Goal: Task Accomplishment & Management: Use online tool/utility

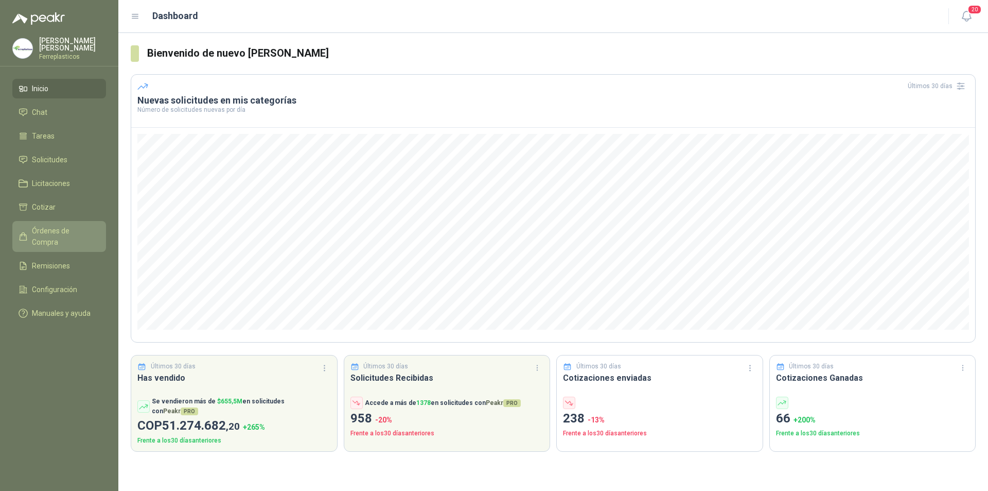
click at [61, 232] on span "Órdenes de Compra" at bounding box center [64, 236] width 64 height 23
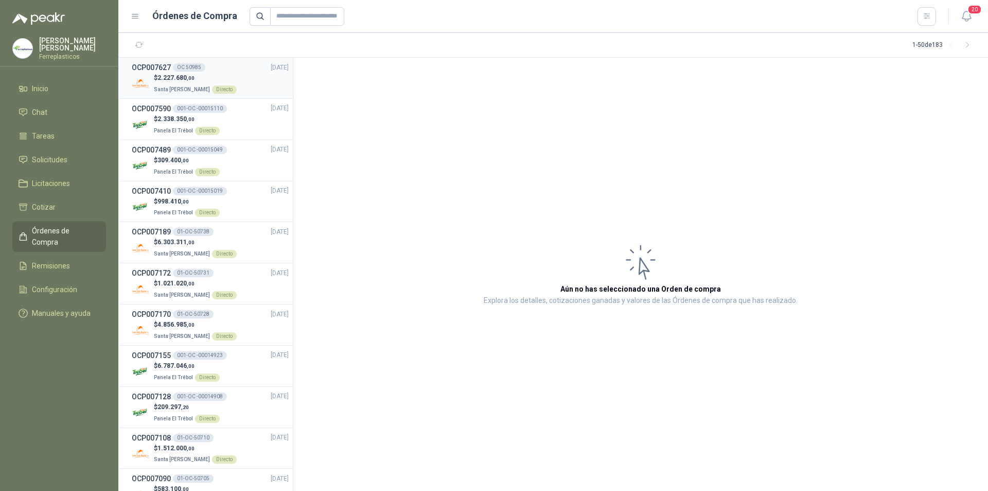
click at [246, 74] on div "$ 2.227.680 ,00 Santa [PERSON_NAME] Directo" at bounding box center [210, 83] width 157 height 21
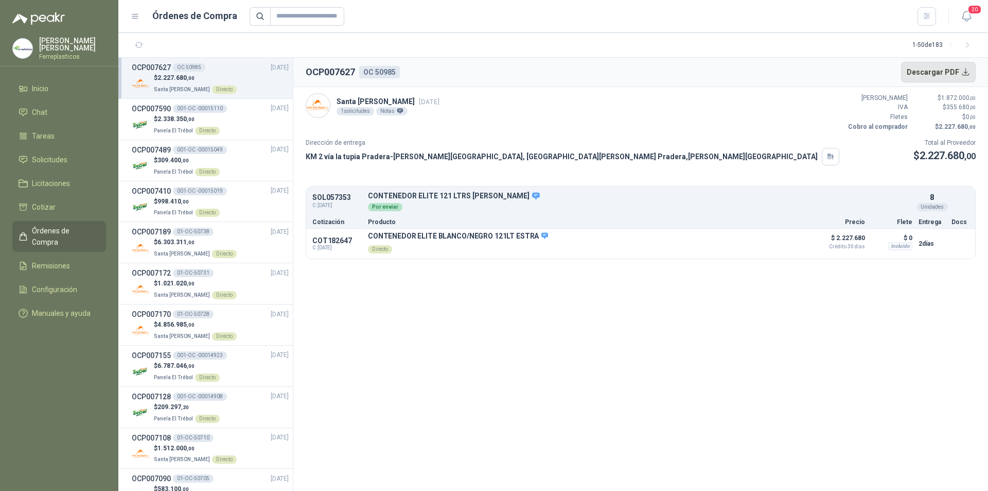
click at [942, 73] on button "Descargar PDF" at bounding box center [938, 72] width 75 height 21
click at [67, 167] on ul "Inicio Chat Tareas Solicitudes Licitaciones Cotizar Órdenes de Compra Remisione…" at bounding box center [59, 203] width 118 height 248
click at [68, 159] on li "Solicitudes" at bounding box center [59, 159] width 81 height 11
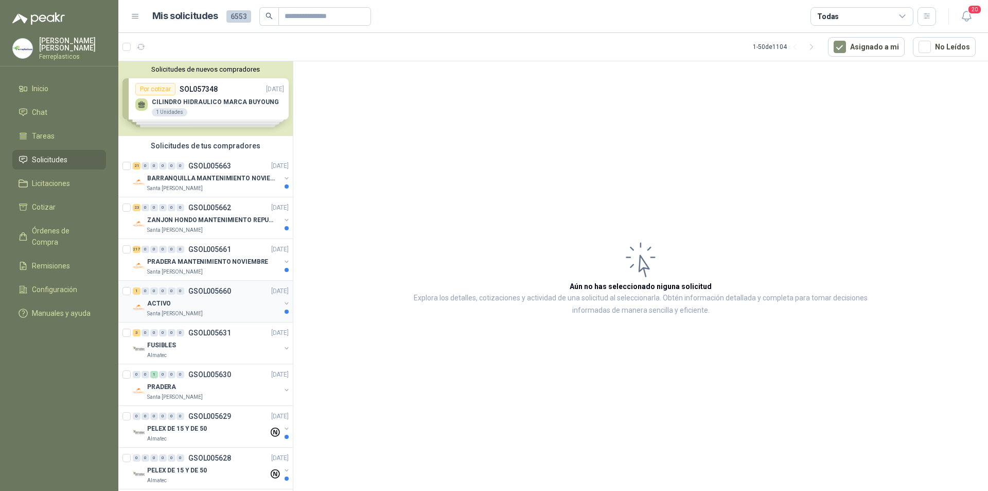
click at [253, 305] on div "ACTIVO" at bounding box center [213, 303] width 133 height 12
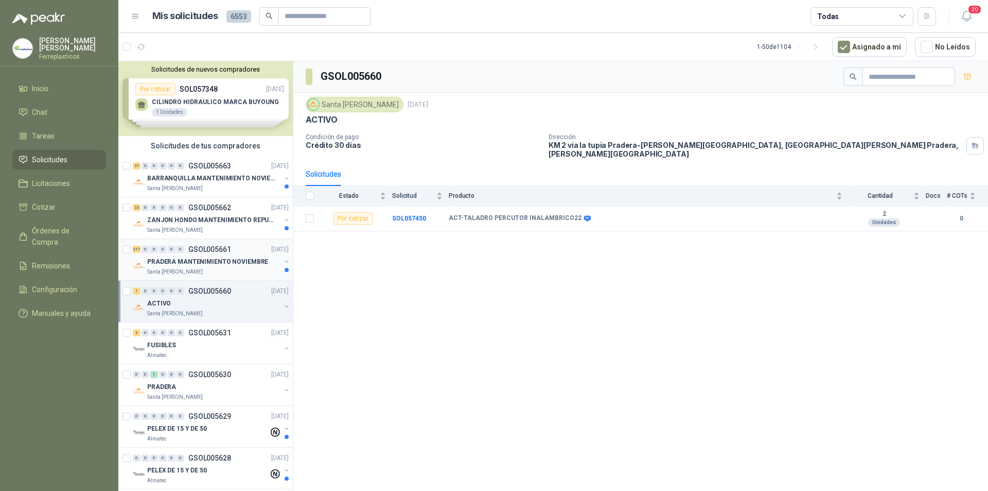
click at [246, 266] on p "PRADERA MANTENIMIENTO NOVIEMBRE" at bounding box center [207, 262] width 121 height 10
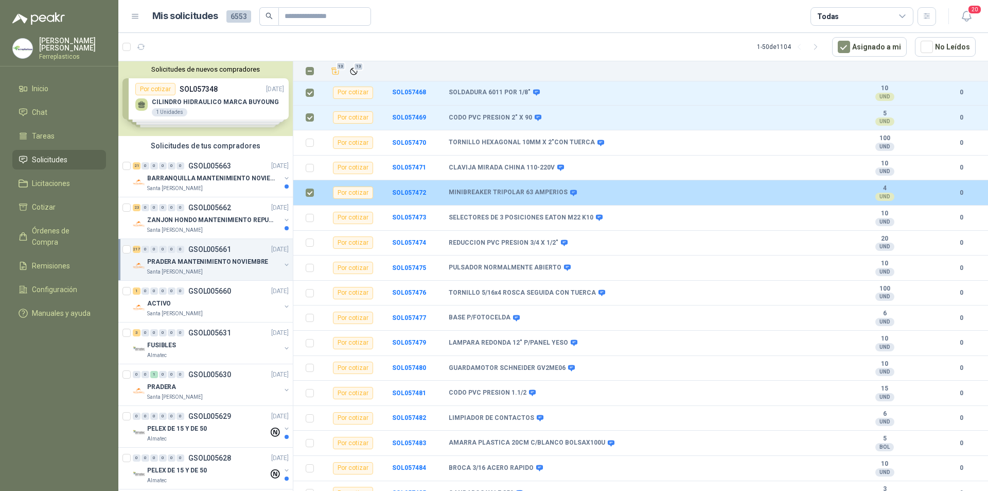
scroll to position [463, 0]
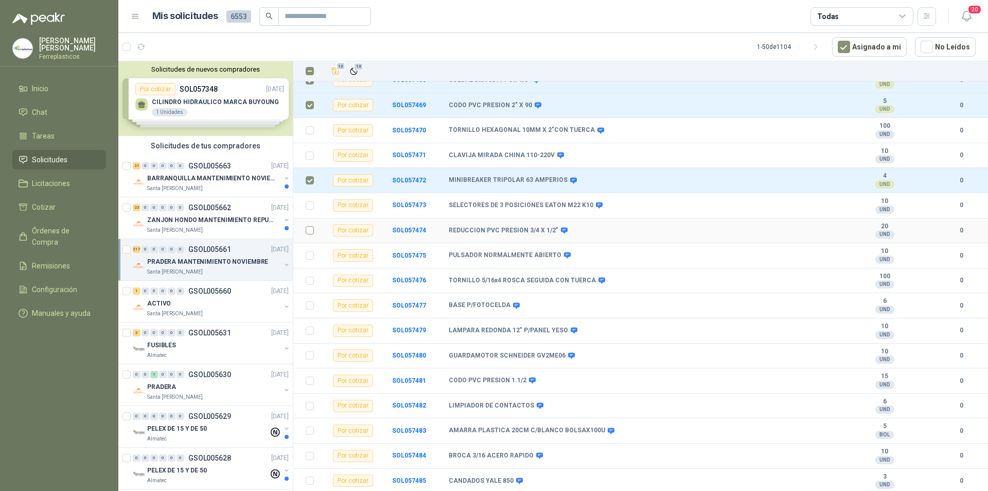
click at [308, 224] on label at bounding box center [310, 229] width 8 height 11
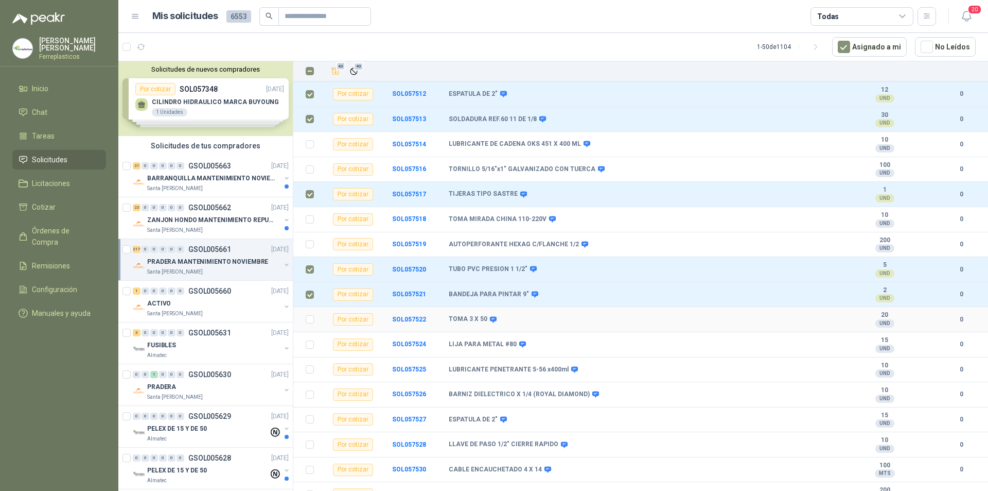
scroll to position [1544, 0]
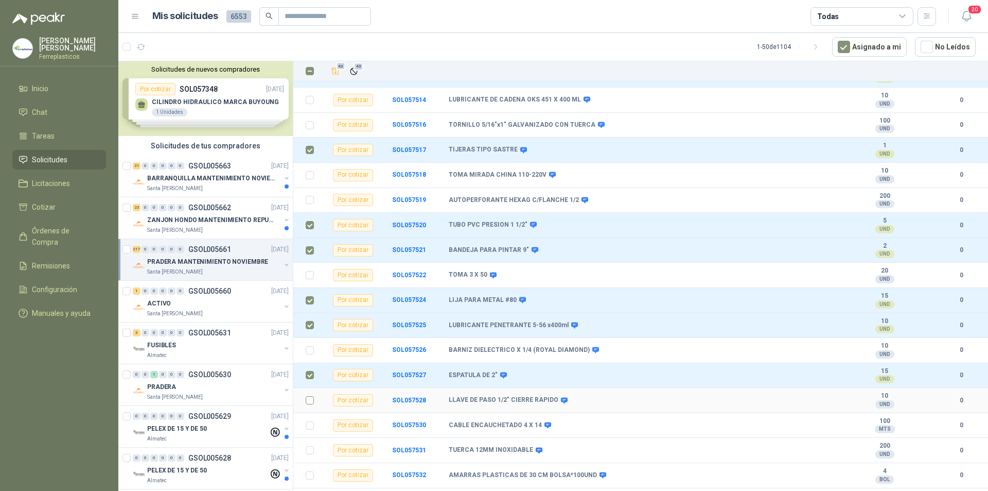
click at [305, 390] on td at bounding box center [306, 400] width 27 height 25
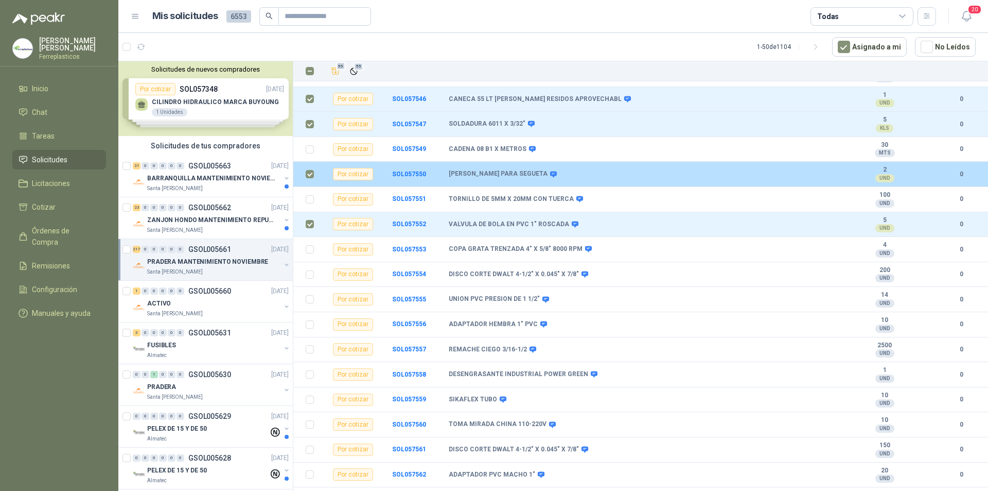
scroll to position [2214, 0]
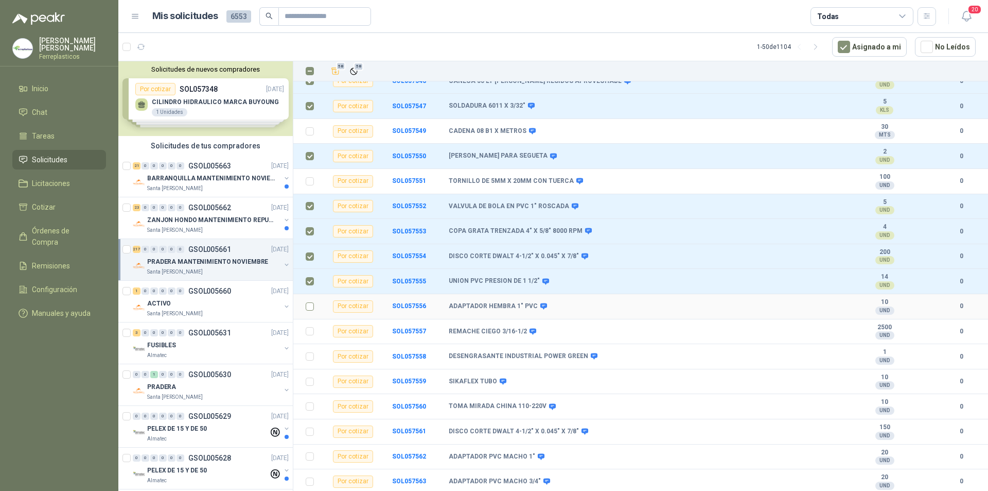
click at [305, 301] on td at bounding box center [306, 306] width 27 height 25
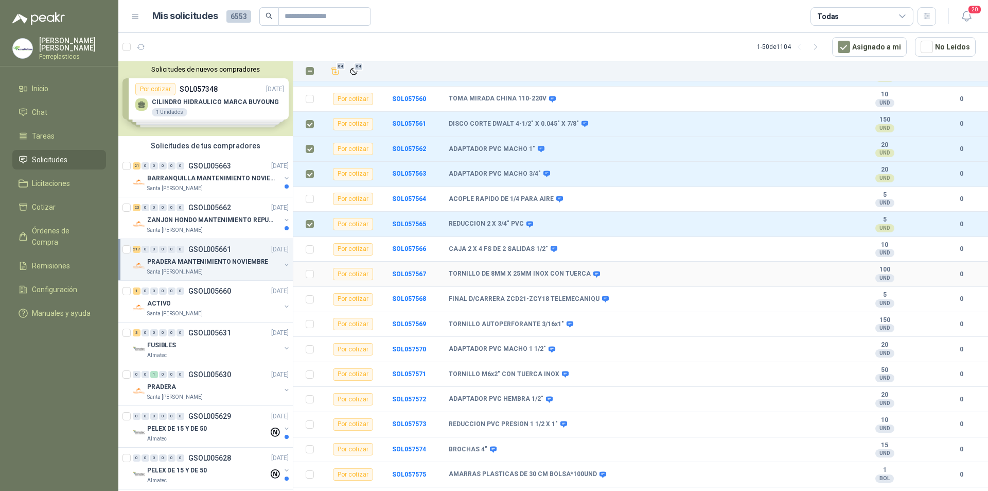
scroll to position [2523, 0]
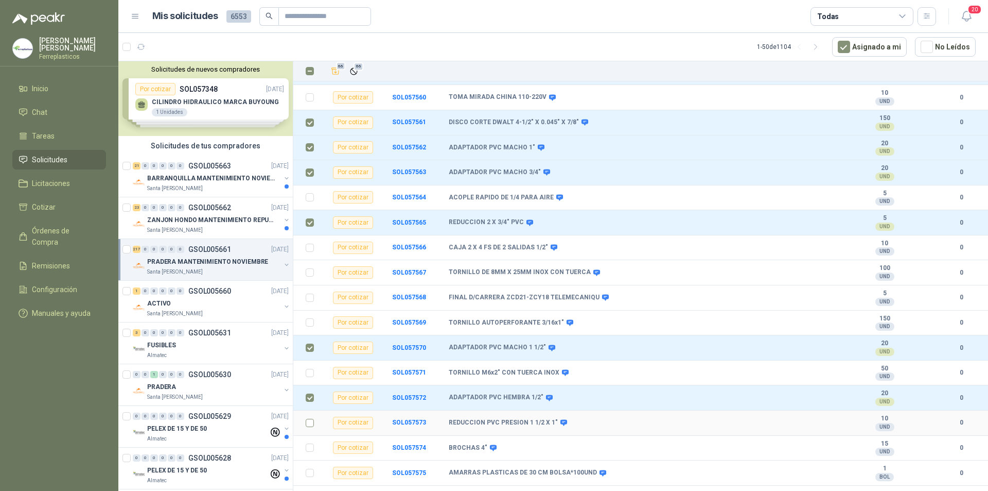
click at [309, 420] on label at bounding box center [310, 422] width 8 height 11
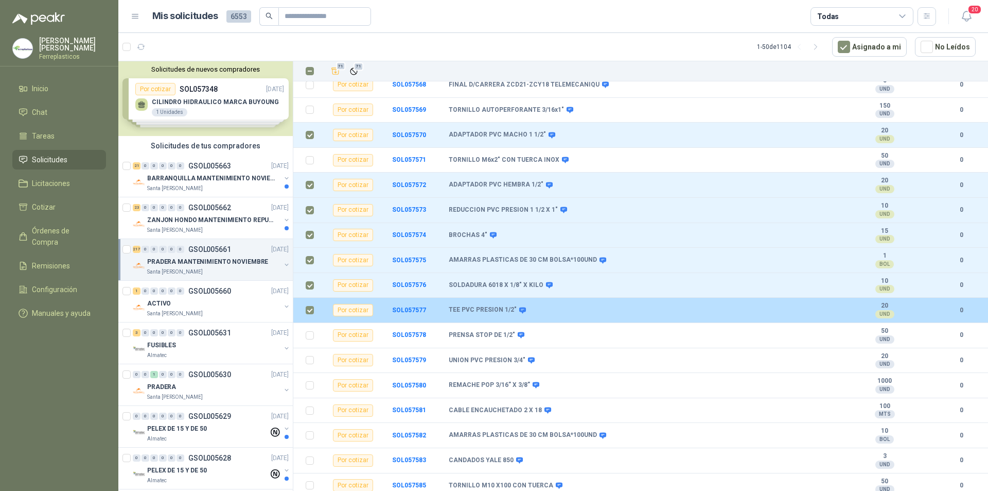
scroll to position [2780, 0]
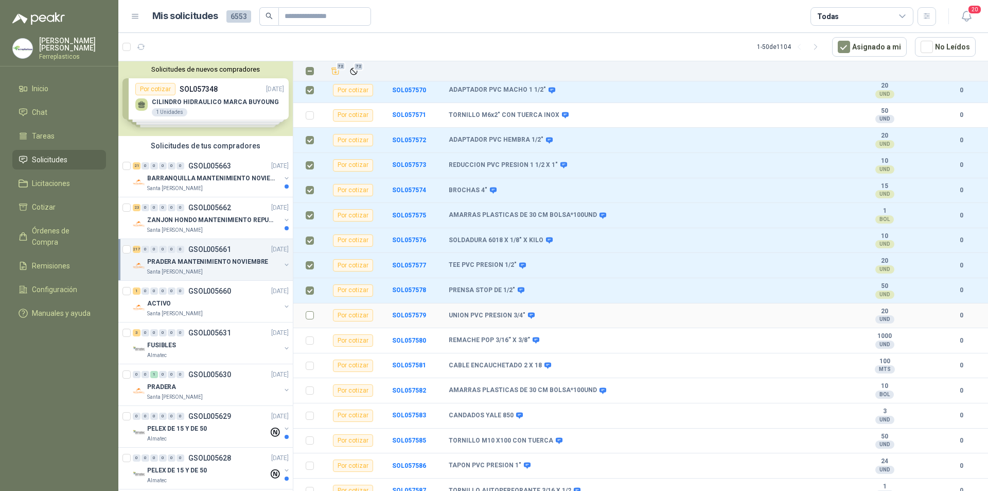
click at [309, 309] on label at bounding box center [310, 314] width 8 height 11
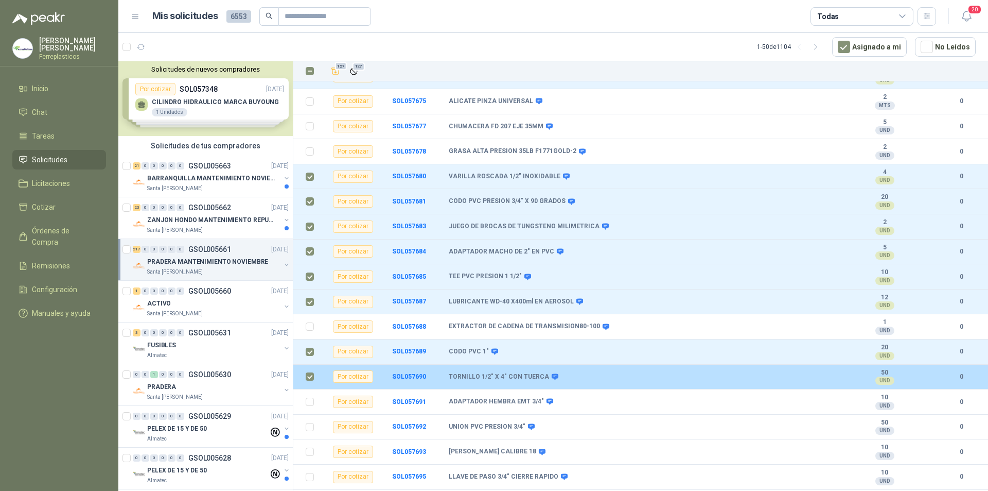
scroll to position [5133, 0]
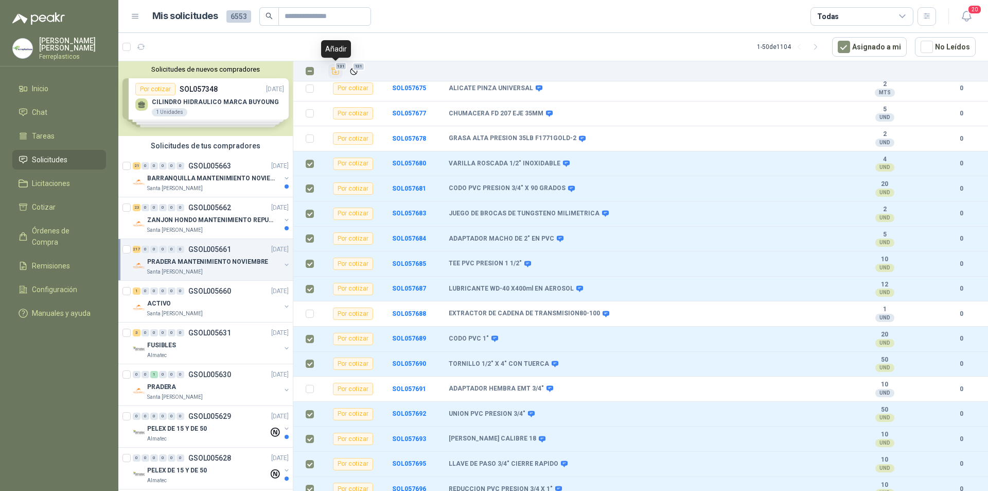
click at [336, 67] on span "131" at bounding box center [341, 66] width 12 height 8
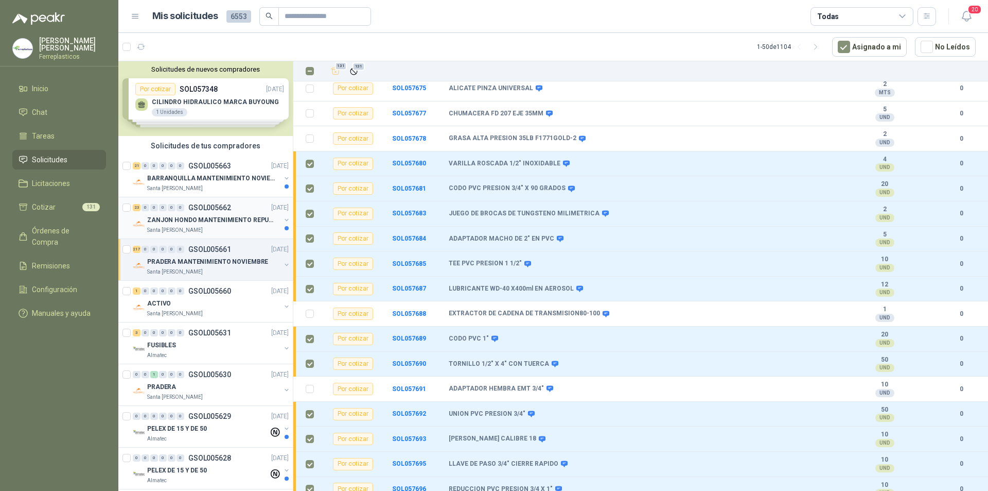
click at [238, 221] on p "ZANJON HONDO MANTENIMIENTO REPUESTOS" at bounding box center [211, 220] width 128 height 10
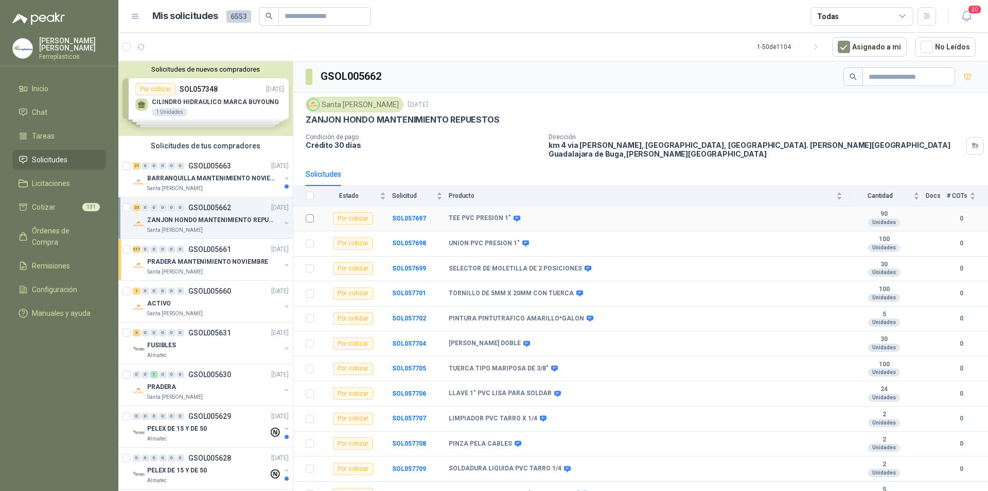
click at [315, 214] on td at bounding box center [306, 218] width 27 height 25
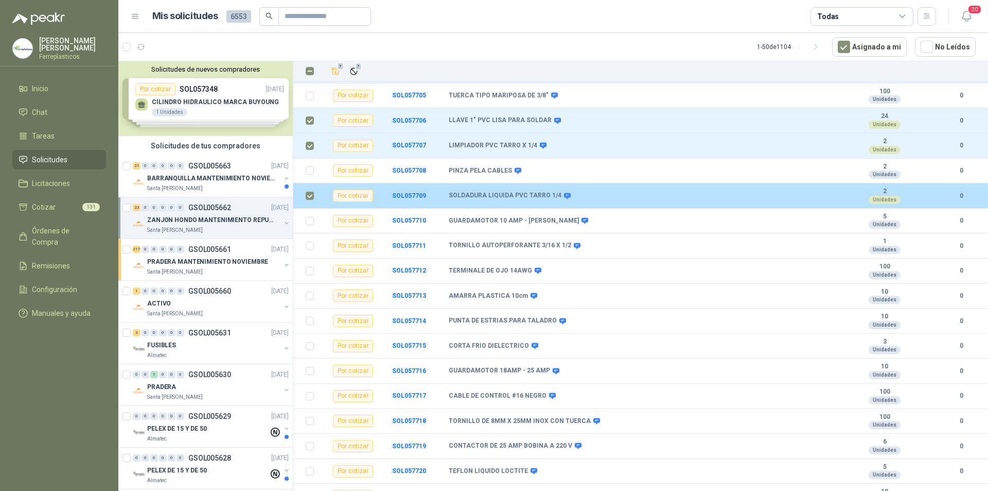
scroll to position [280, 0]
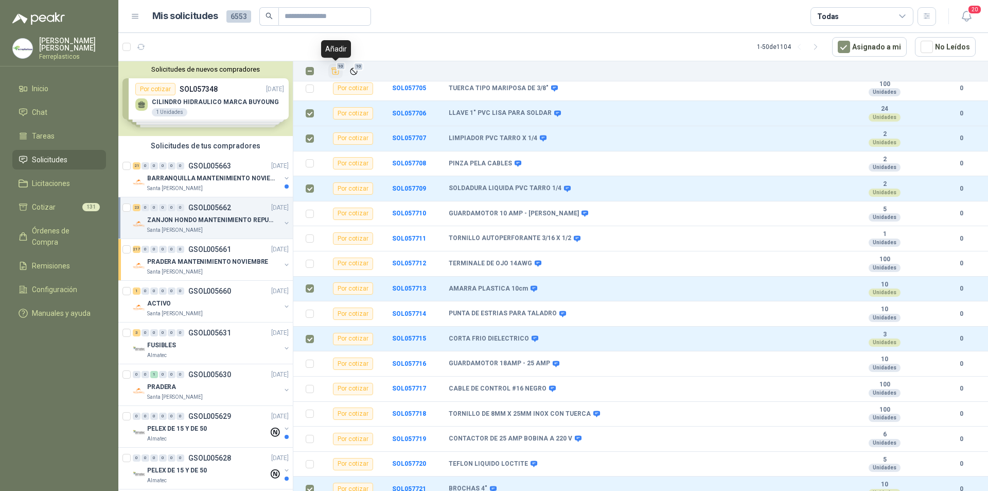
click at [338, 68] on span "10" at bounding box center [341, 66] width 10 height 8
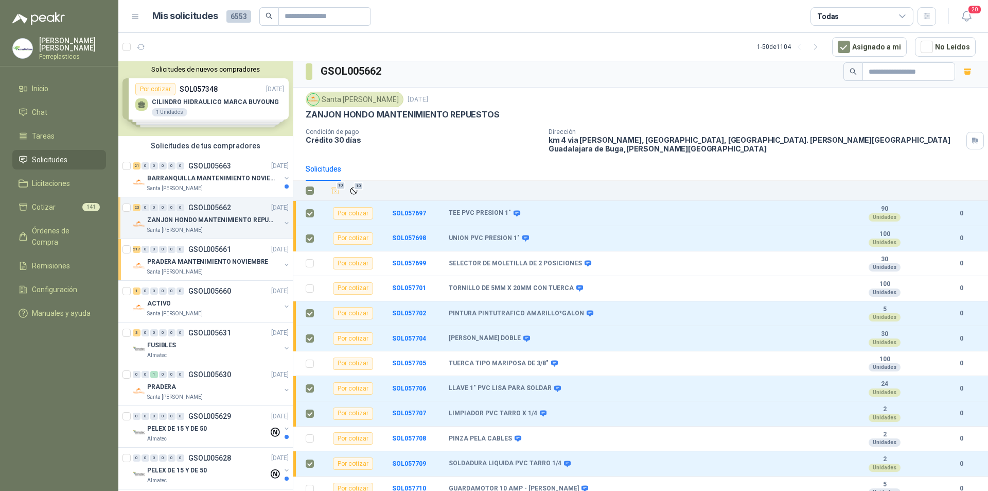
scroll to position [0, 0]
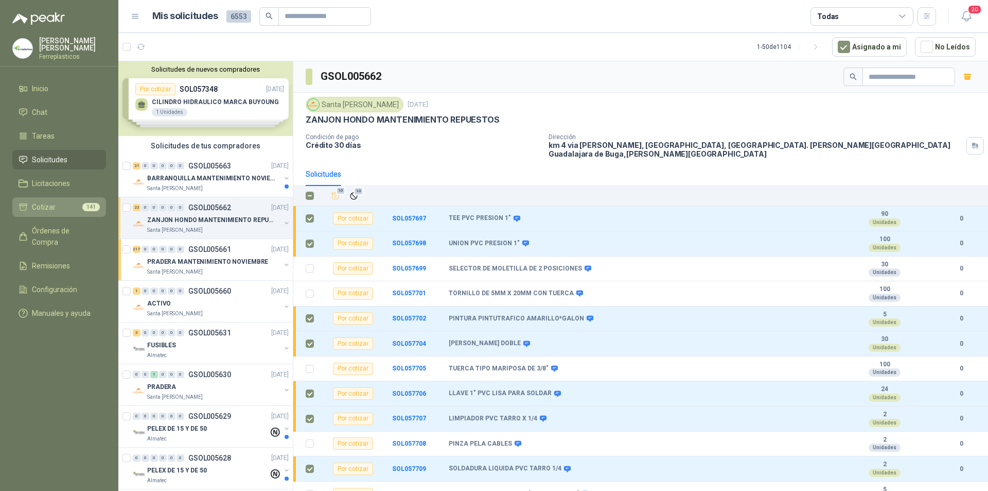
click at [62, 202] on li "Cotizar 141" at bounding box center [59, 206] width 81 height 11
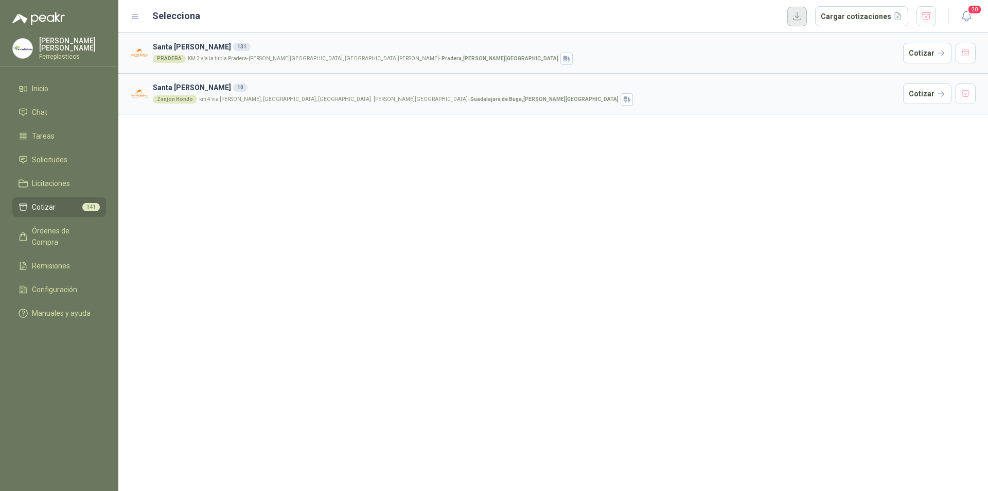
click at [800, 18] on button "button" at bounding box center [798, 17] width 20 height 20
